Goal: Find specific page/section: Find specific page/section

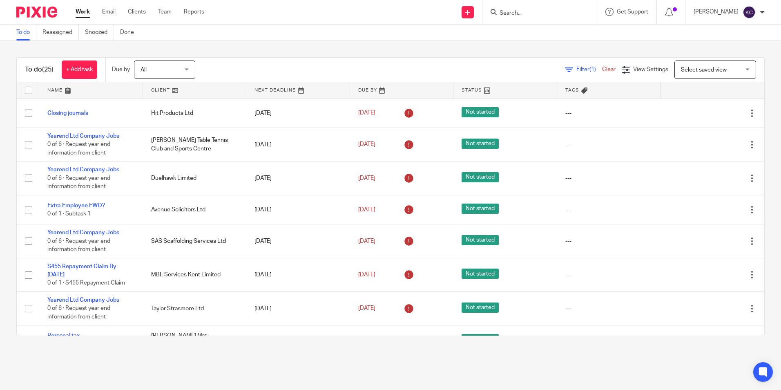
click at [544, 16] on input "Search" at bounding box center [536, 13] width 74 height 7
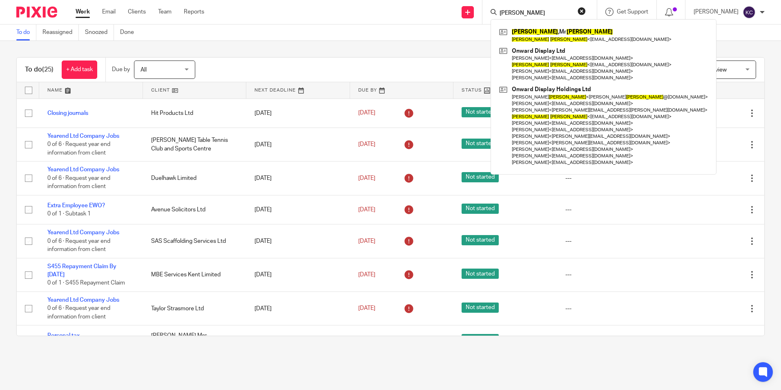
type input "[PERSON_NAME]"
click button "submit" at bounding box center [0, 0] width 0 height 0
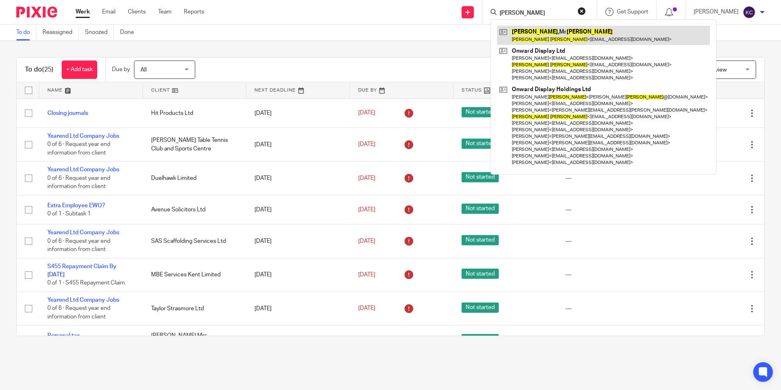
click at [550, 33] on link at bounding box center [603, 35] width 213 height 19
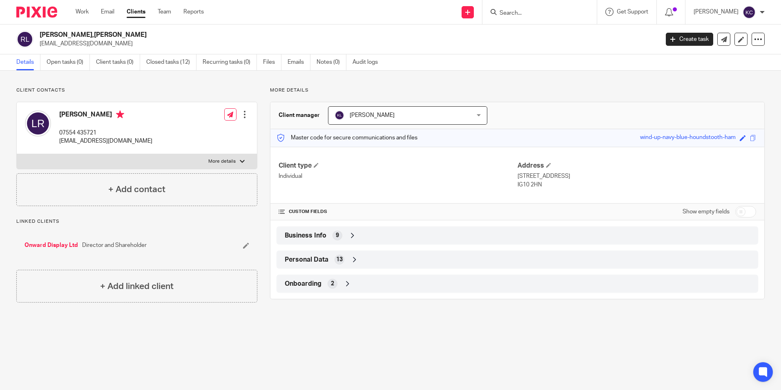
click at [535, 12] on input "Search" at bounding box center [536, 13] width 74 height 7
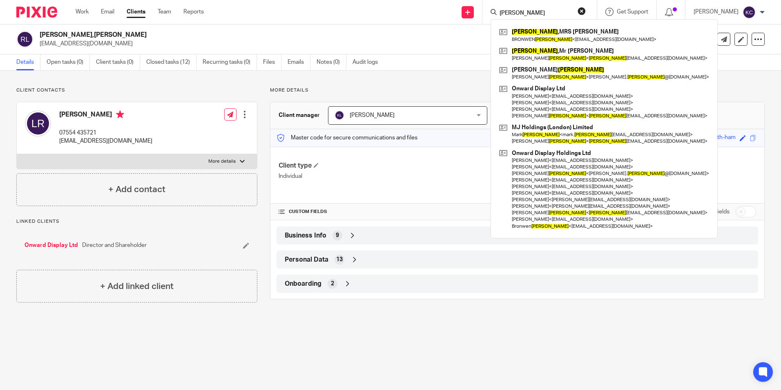
type input "Stanton"
click button "submit" at bounding box center [0, 0] width 0 height 0
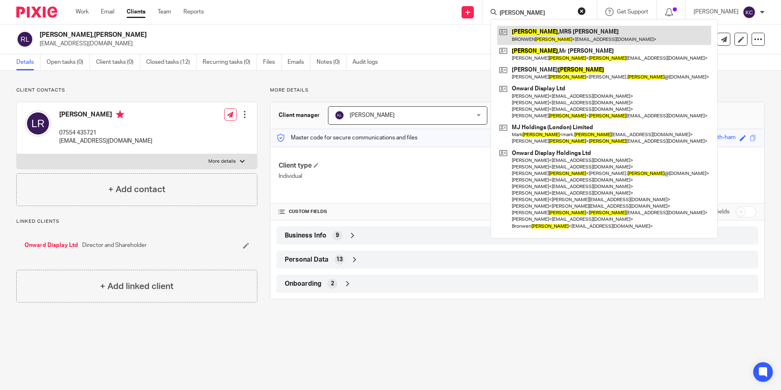
click at [550, 31] on link at bounding box center [604, 35] width 214 height 19
